Goal: Information Seeking & Learning: Learn about a topic

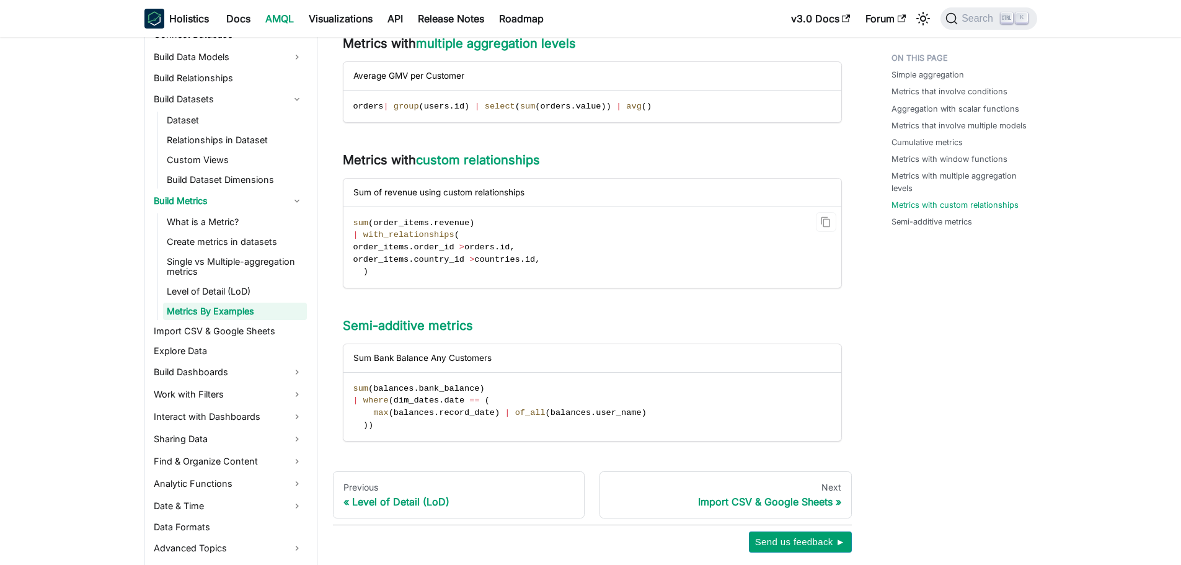
scroll to position [1558, 0]
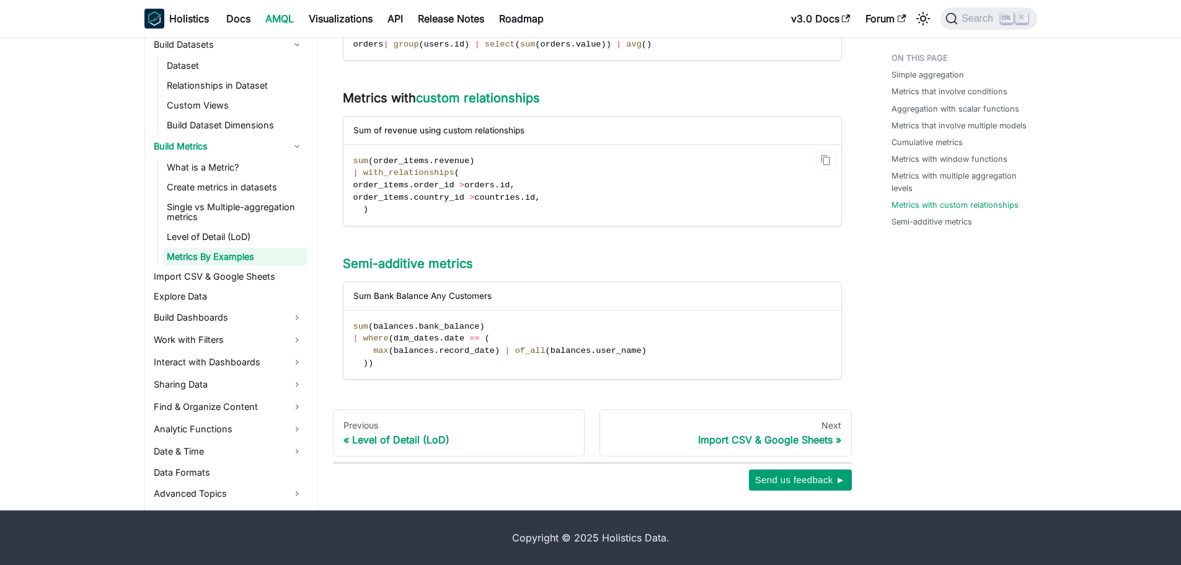
click at [543, 215] on code "sum ( order_items . revenue ) | with_relationships ( order_items . order_id > o…" at bounding box center [592, 185] width 496 height 81
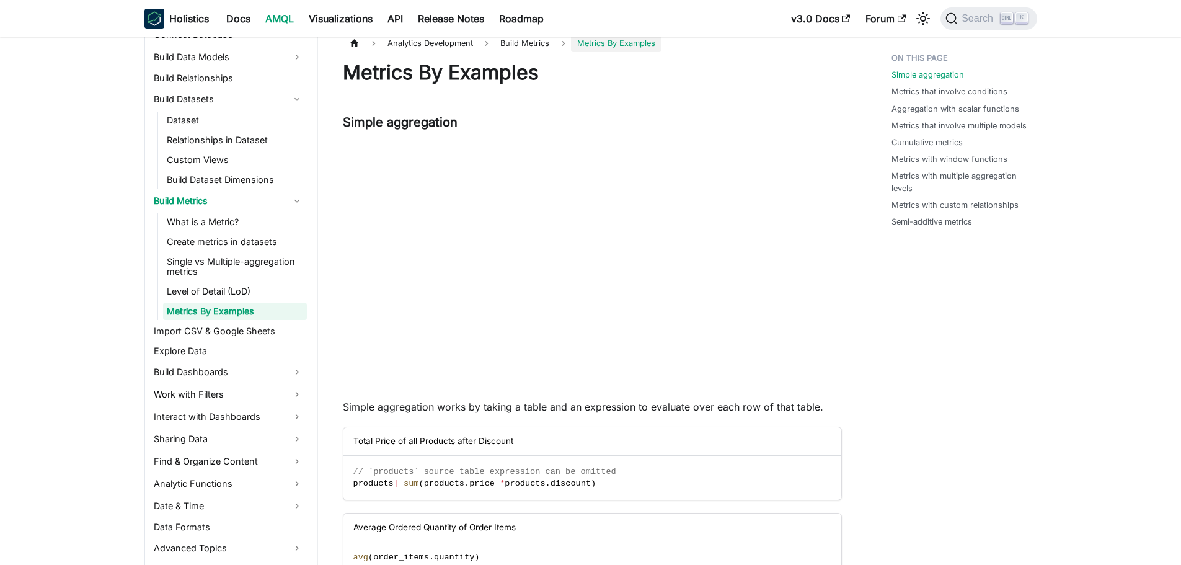
scroll to position [0, 0]
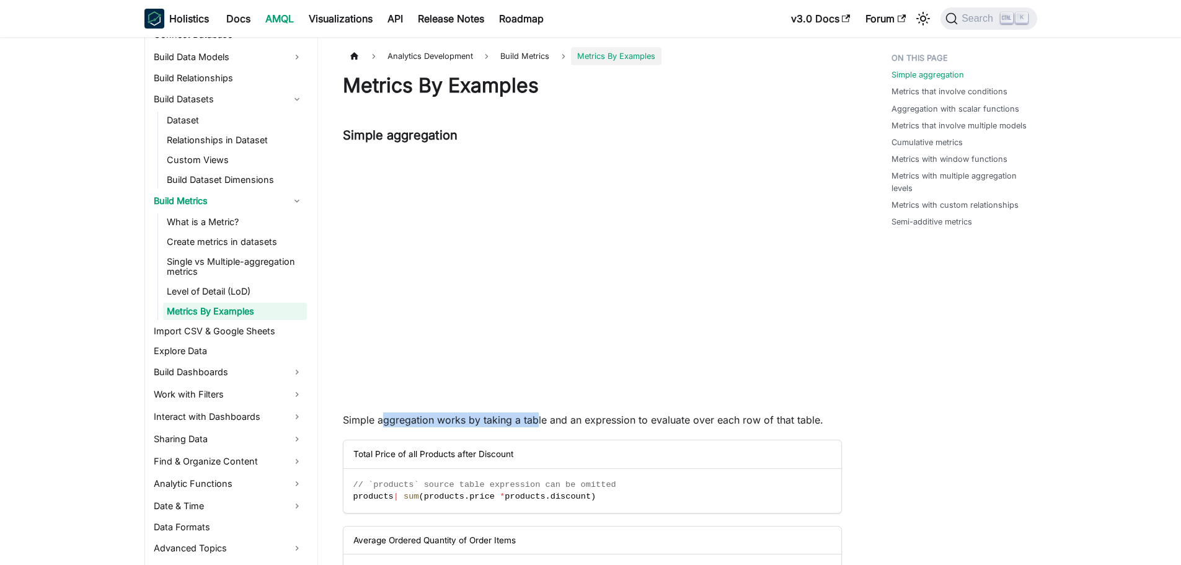
drag, startPoint x: 381, startPoint y: 422, endPoint x: 534, endPoint y: 426, distance: 152.6
click at [534, 426] on p "Simple aggregation works by taking a table and an expression to evaluate over e…" at bounding box center [592, 419] width 499 height 15
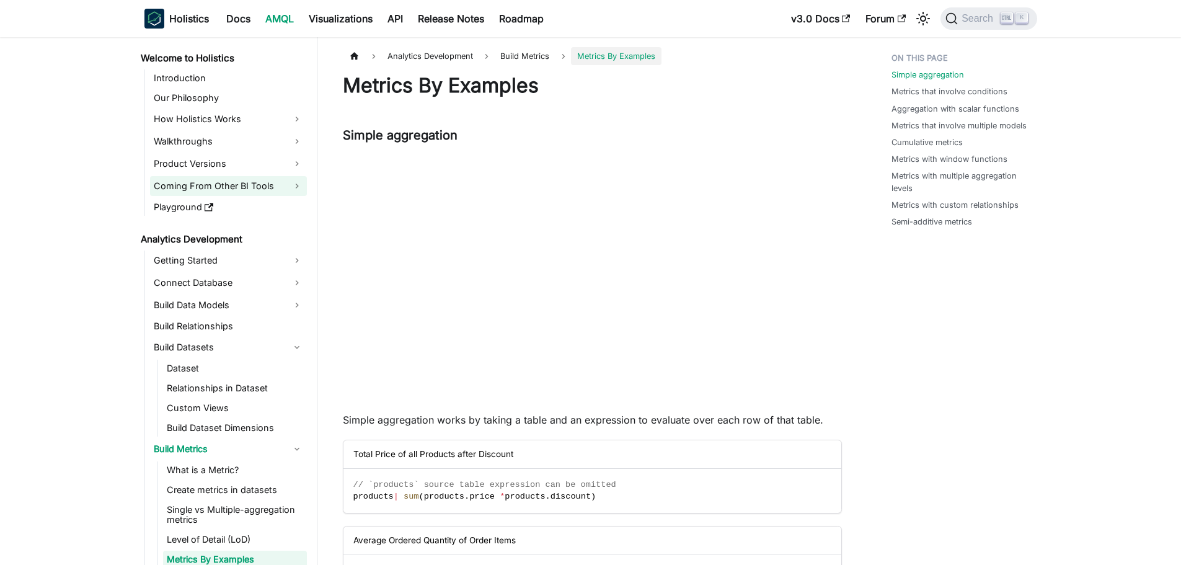
click at [287, 187] on link "Coming From Other BI Tools" at bounding box center [228, 186] width 157 height 20
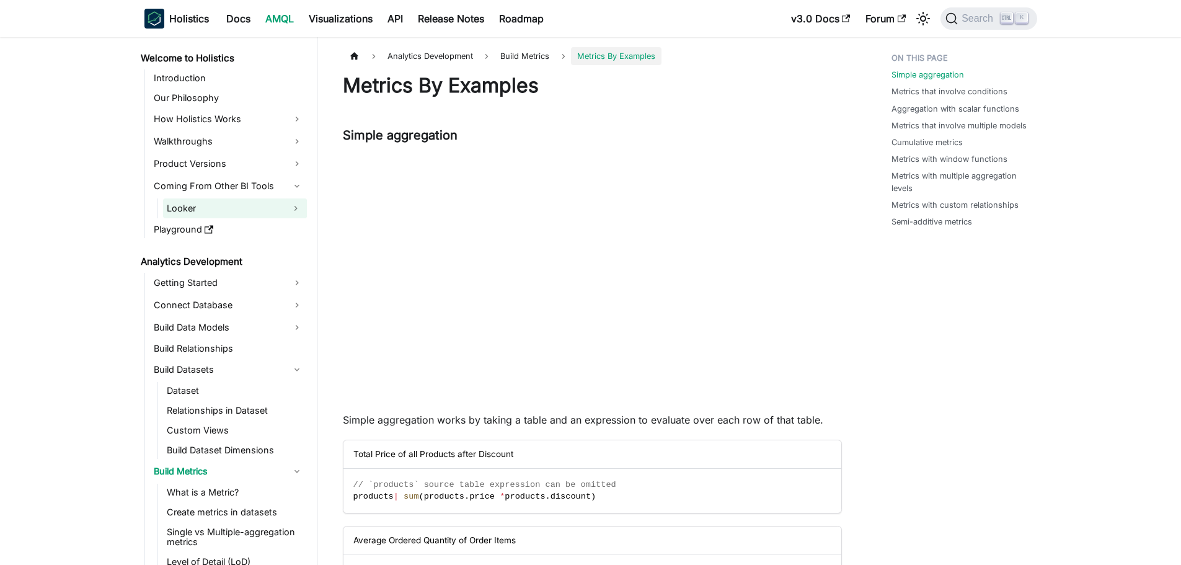
click at [290, 209] on button "Expand sidebar category 'Looker'" at bounding box center [296, 208] width 22 height 20
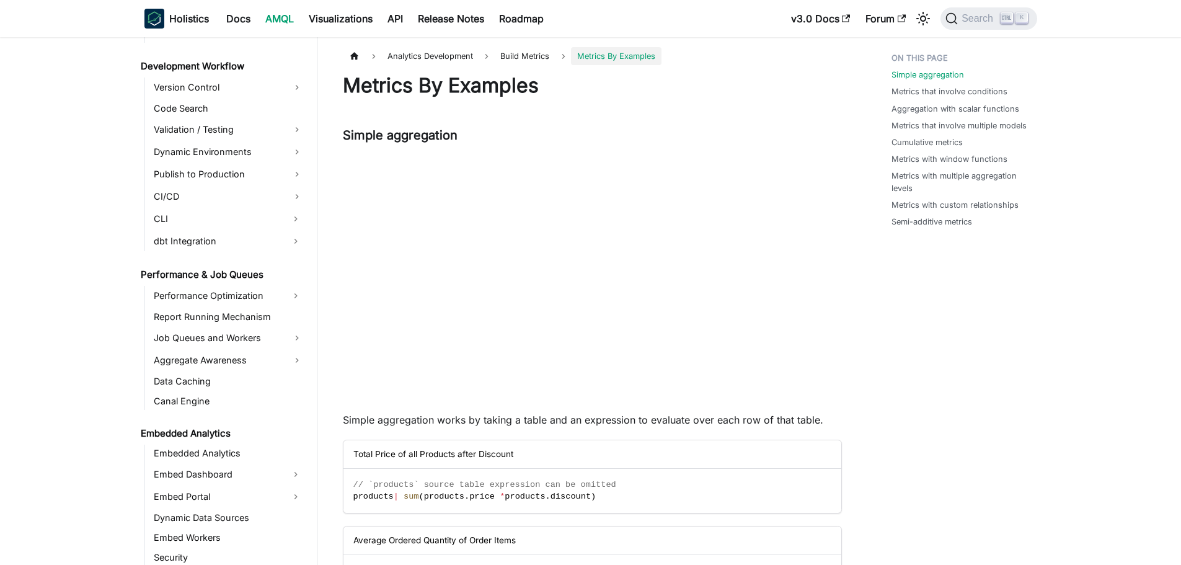
scroll to position [1240, 0]
click at [295, 89] on link "Version Control" at bounding box center [228, 87] width 157 height 20
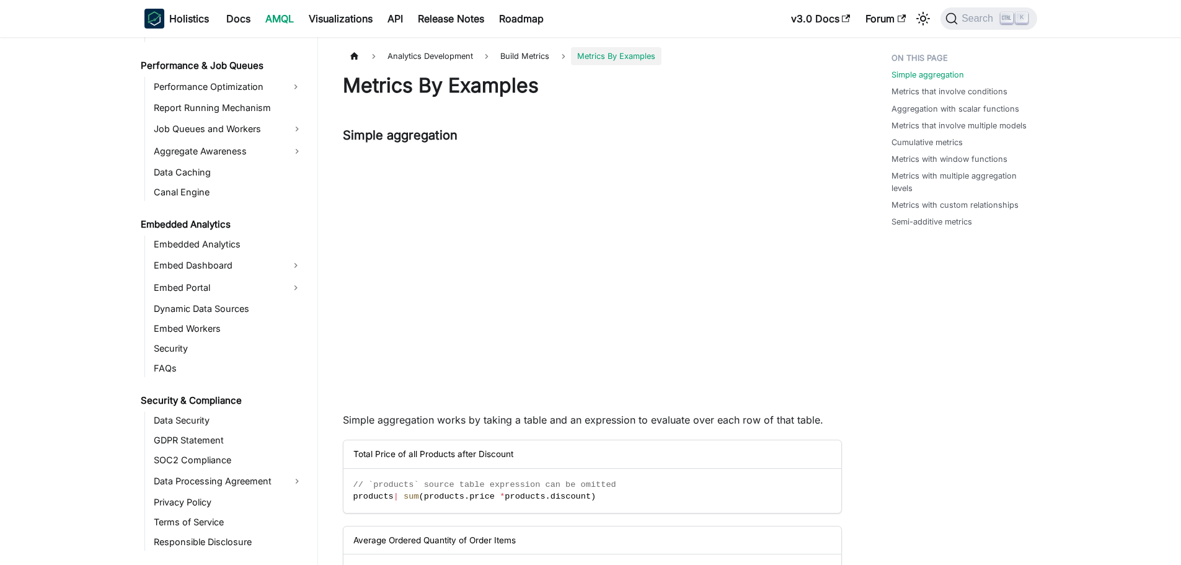
scroll to position [1551, 0]
click at [264, 243] on link "Embedded Analytics" at bounding box center [228, 241] width 157 height 17
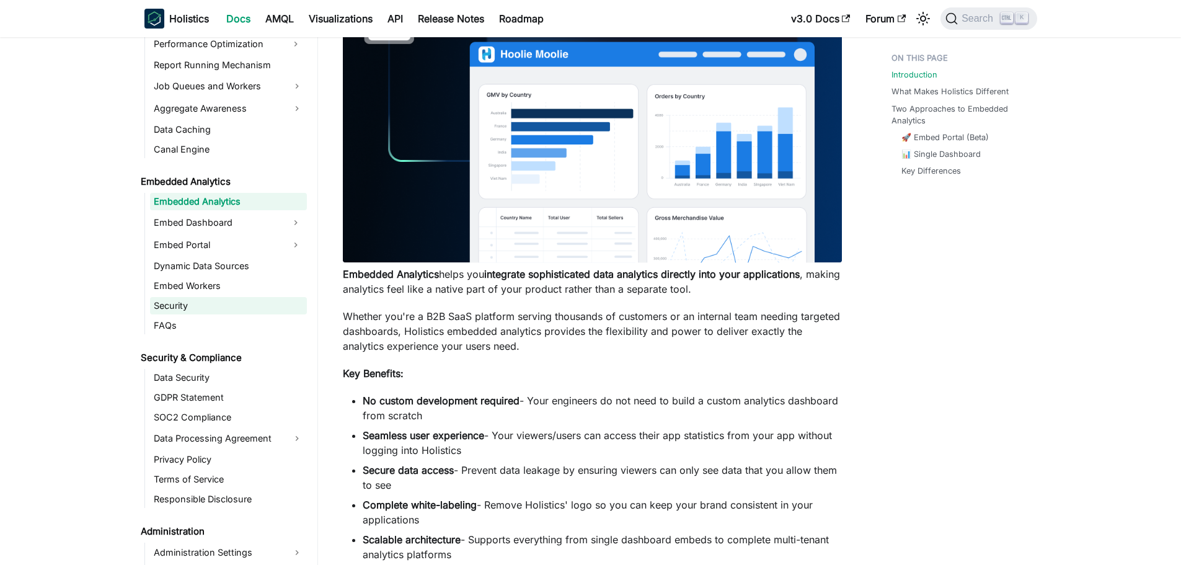
scroll to position [1613, 0]
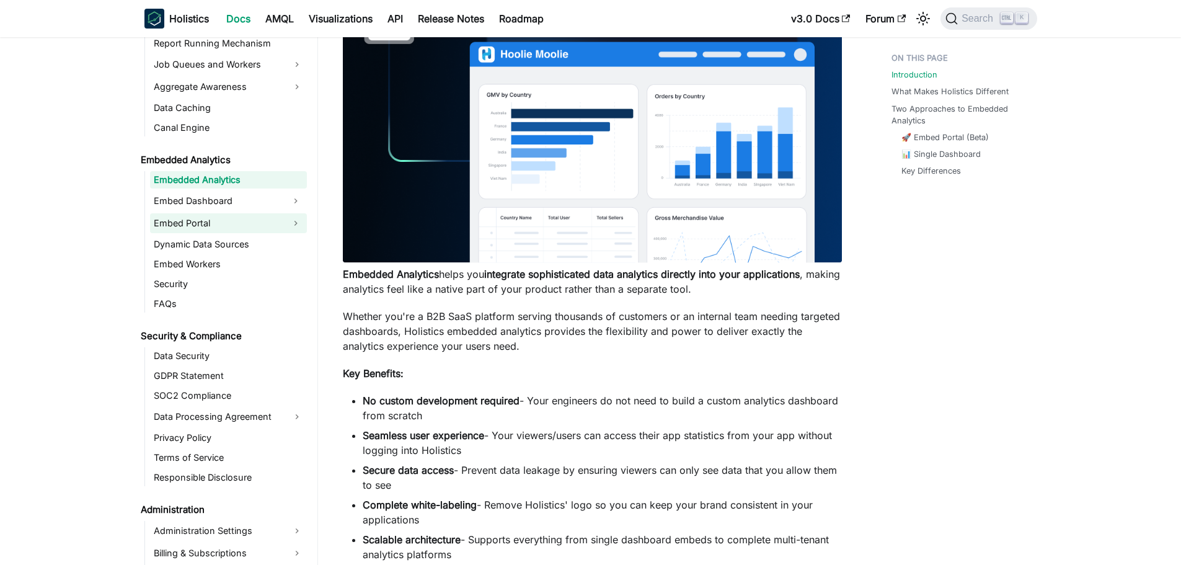
click at [275, 224] on link "Embed Portal" at bounding box center [217, 223] width 135 height 20
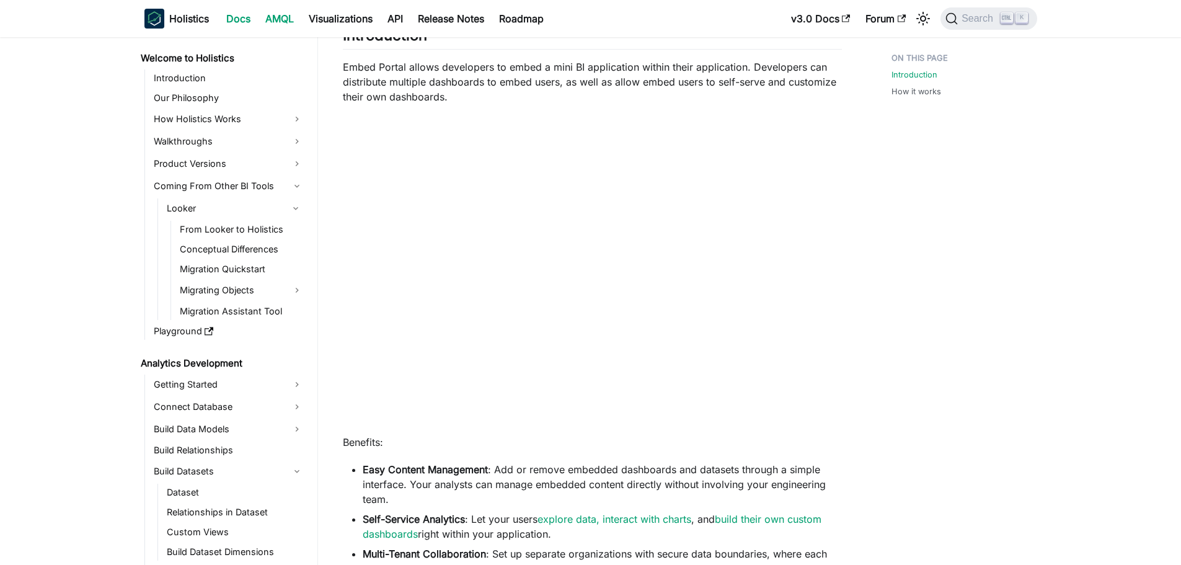
click at [277, 20] on link "AMQL" at bounding box center [279, 19] width 43 height 20
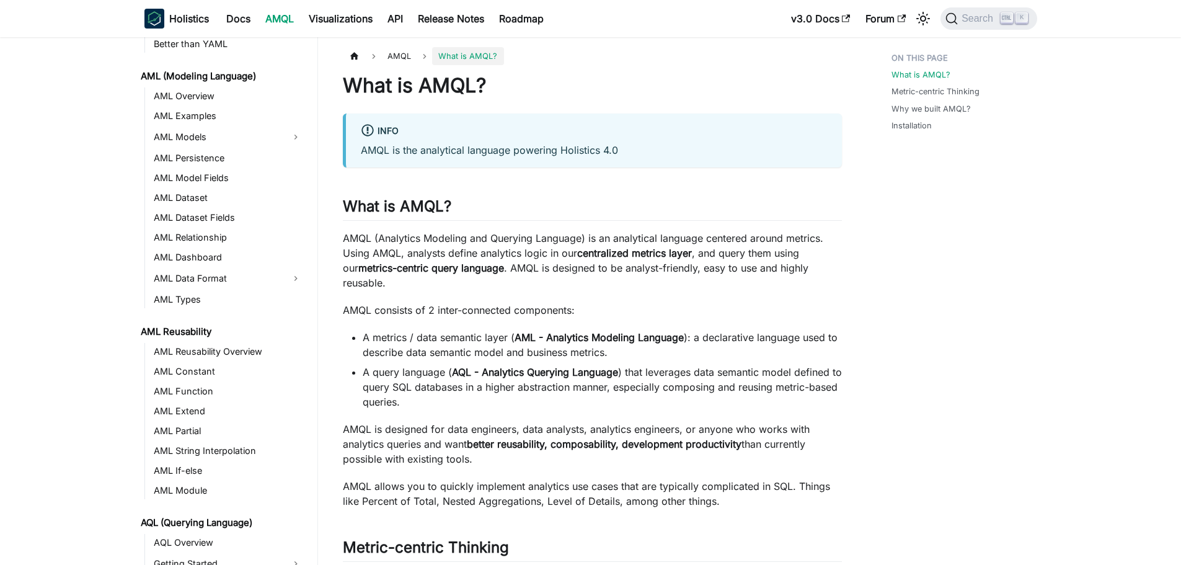
scroll to position [248, 0]
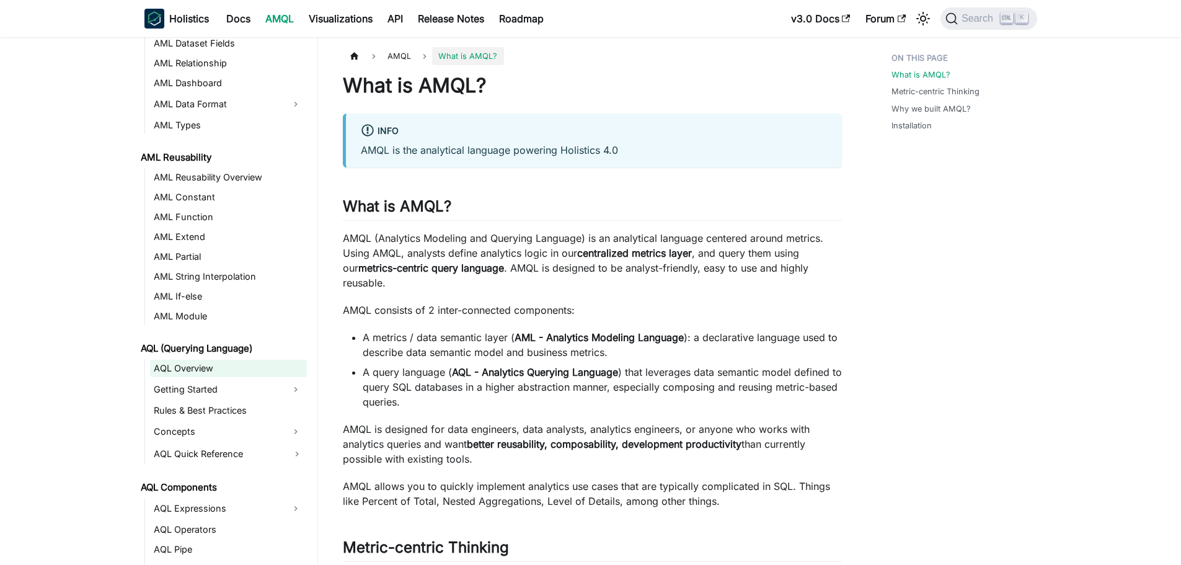
click at [208, 365] on link "AQL Overview" at bounding box center [228, 368] width 157 height 17
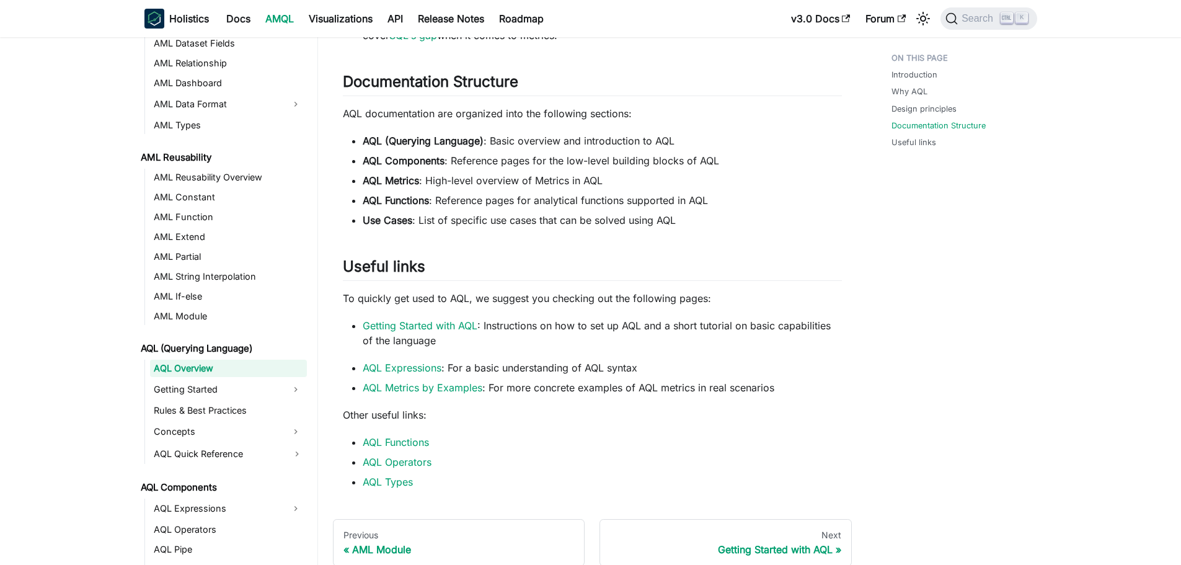
scroll to position [978, 0]
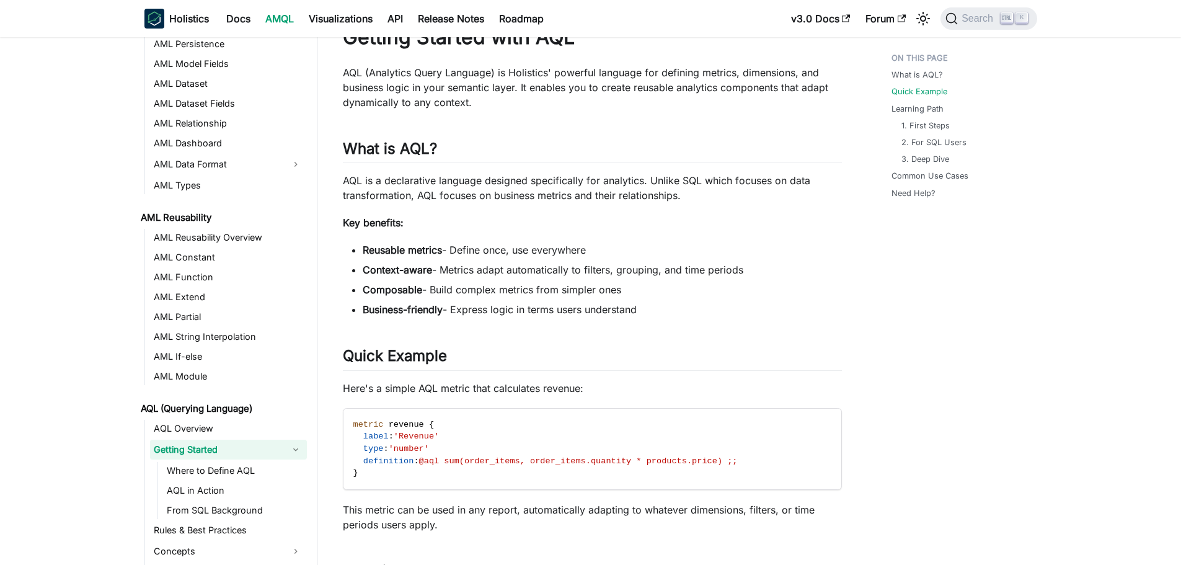
scroll to position [186, 0]
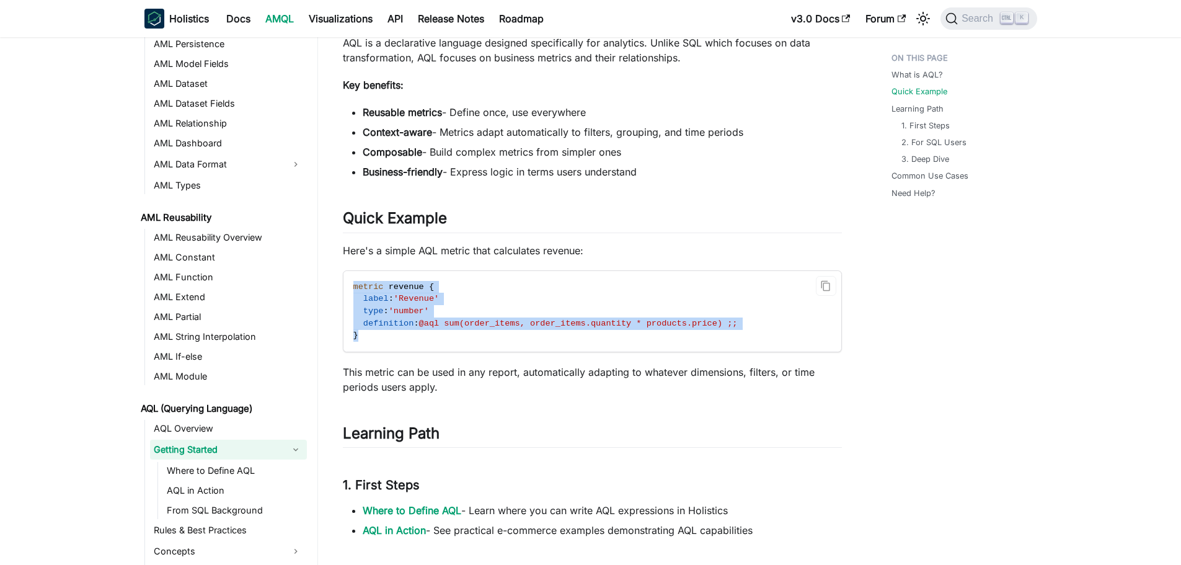
drag, startPoint x: 351, startPoint y: 283, endPoint x: 483, endPoint y: 335, distance: 141.4
click at [483, 335] on code "metric revenue { label : 'Revenue' type : 'number' definition : @aql sum(order_…" at bounding box center [592, 311] width 496 height 81
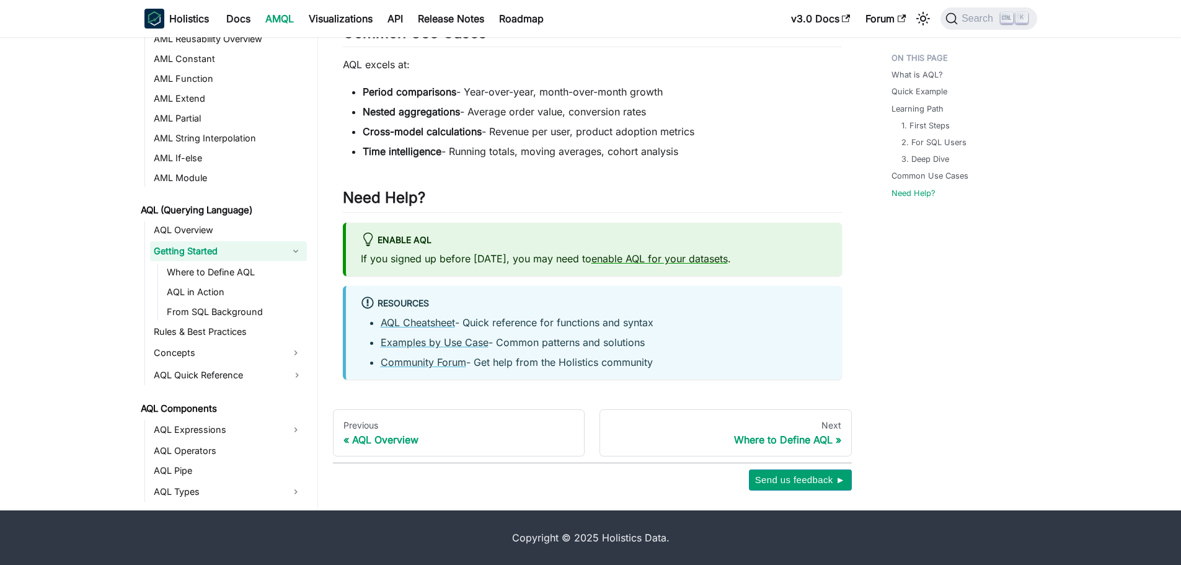
scroll to position [498, 0]
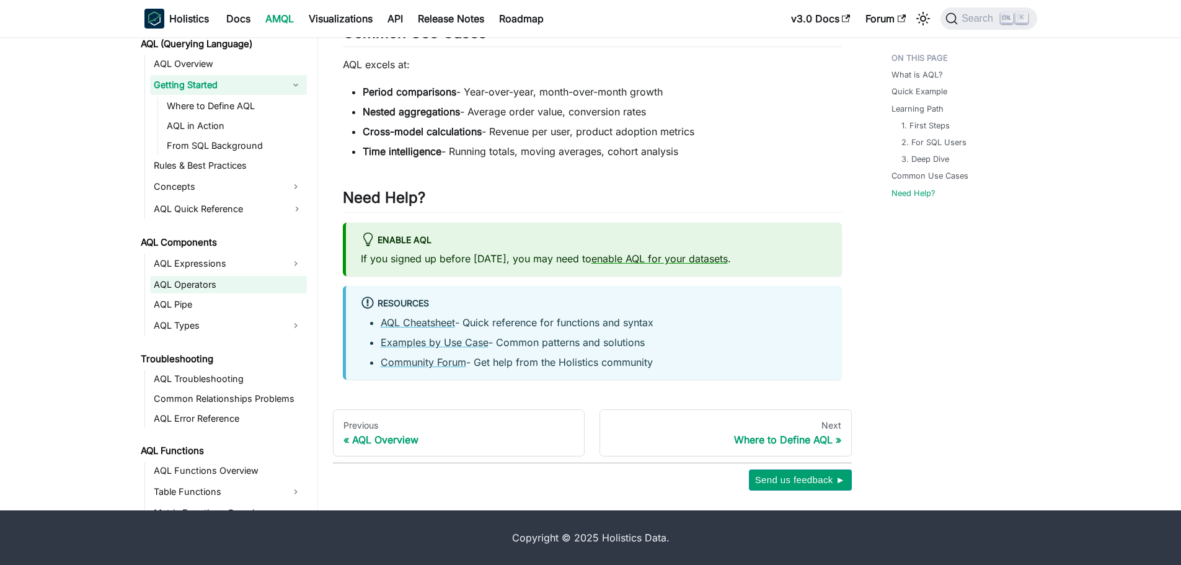
click at [223, 290] on link "AQL Operators" at bounding box center [228, 284] width 157 height 17
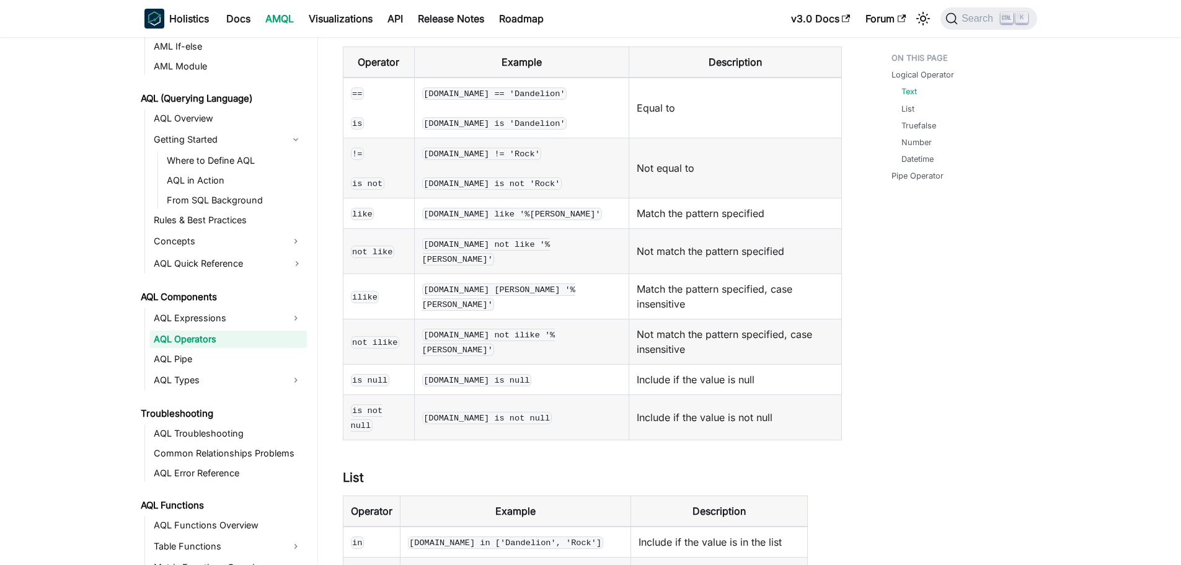
scroll to position [248, 0]
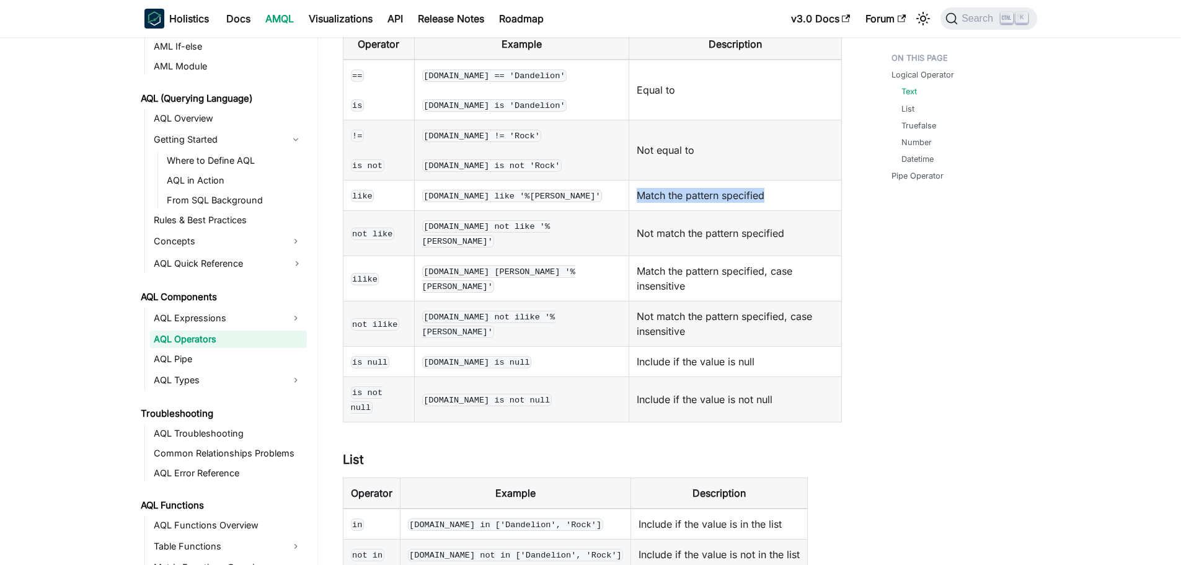
drag, startPoint x: 577, startPoint y: 192, endPoint x: 710, endPoint y: 195, distance: 132.2
click at [710, 195] on td "Match the pattern specified" at bounding box center [735, 195] width 213 height 30
drag, startPoint x: 582, startPoint y: 226, endPoint x: 742, endPoint y: 225, distance: 160.0
click at [742, 225] on td "Not match the pattern specified" at bounding box center [735, 233] width 213 height 45
click at [661, 301] on td "Not match the pattern specified, case insensitive" at bounding box center [735, 323] width 213 height 45
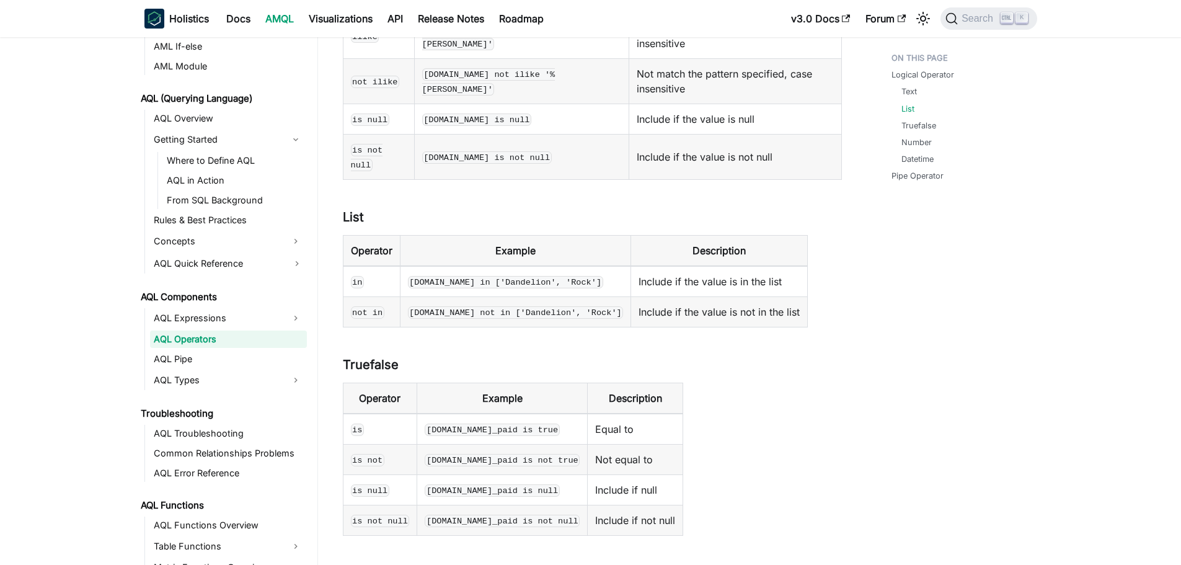
scroll to position [496, 0]
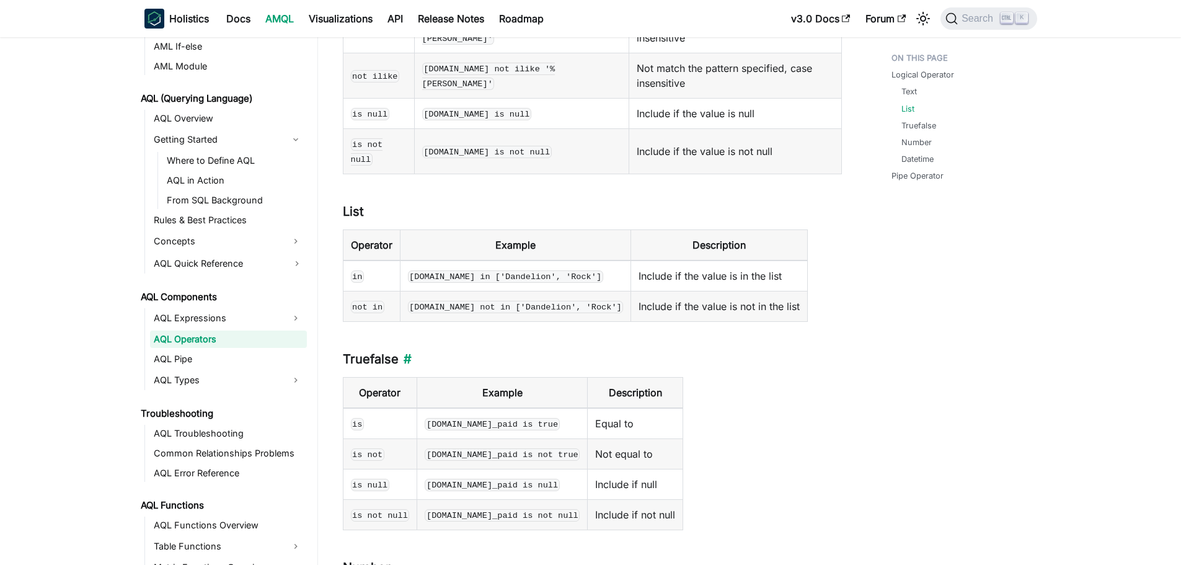
click at [651, 352] on h3 "Truefalse ​" at bounding box center [592, 360] width 499 height 16
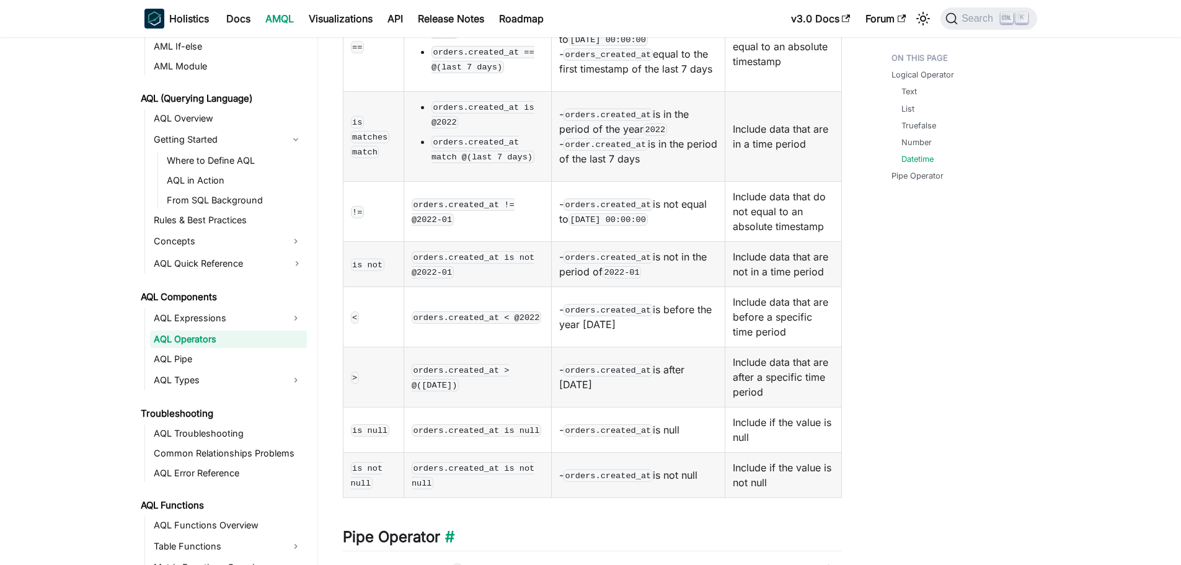
scroll to position [1799, 0]
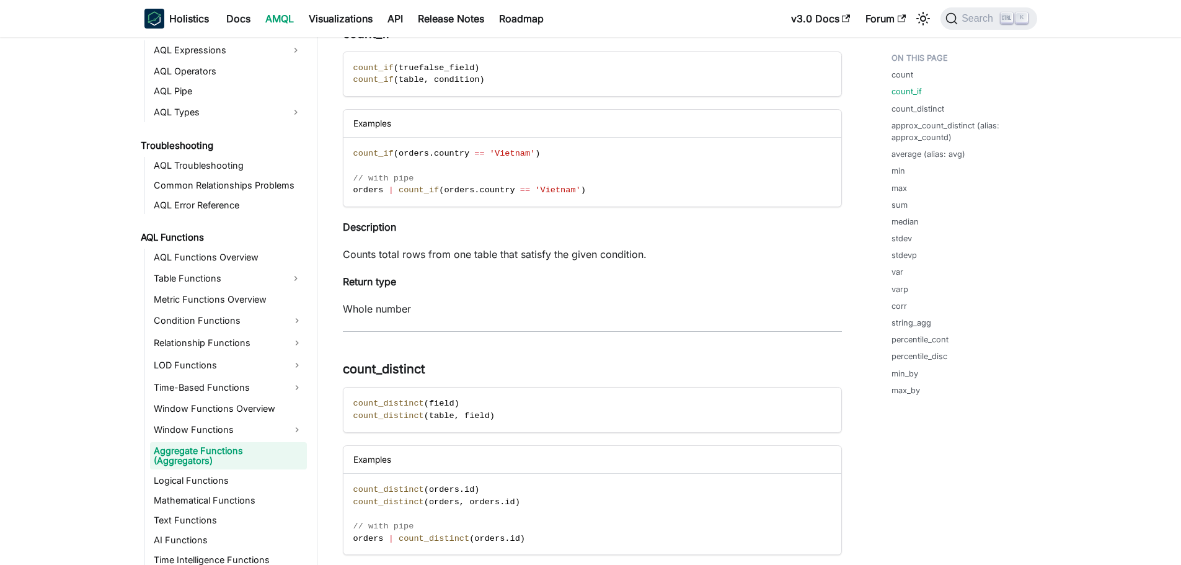
scroll to position [532, 0]
